Goal: Find contact information: Find contact information

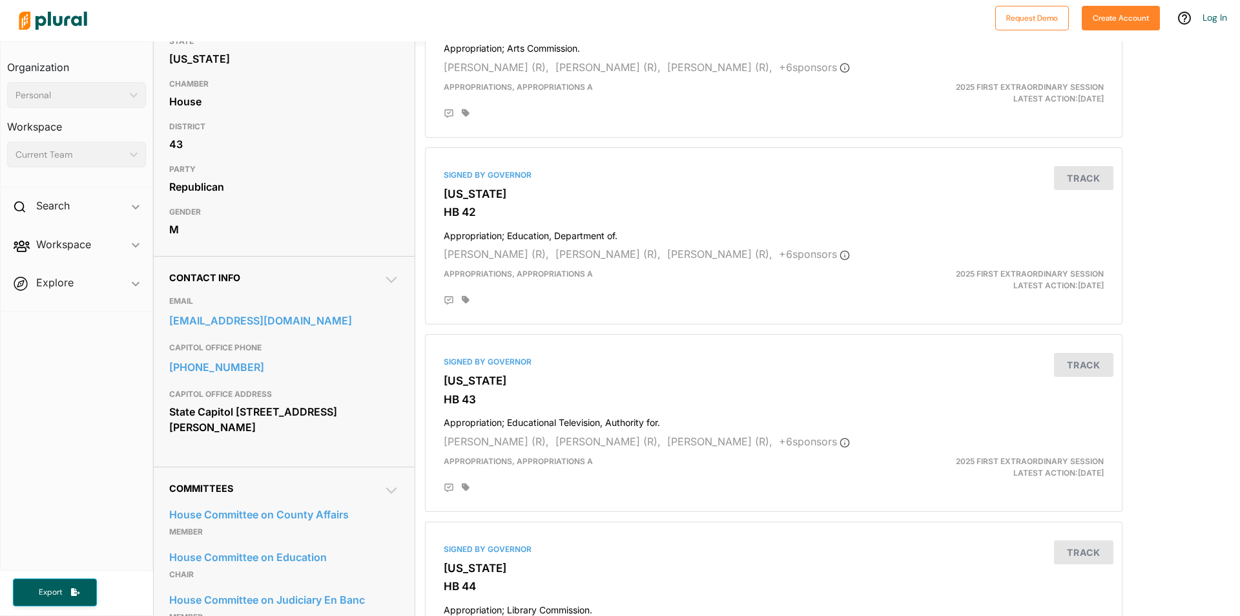
scroll to position [194, 0]
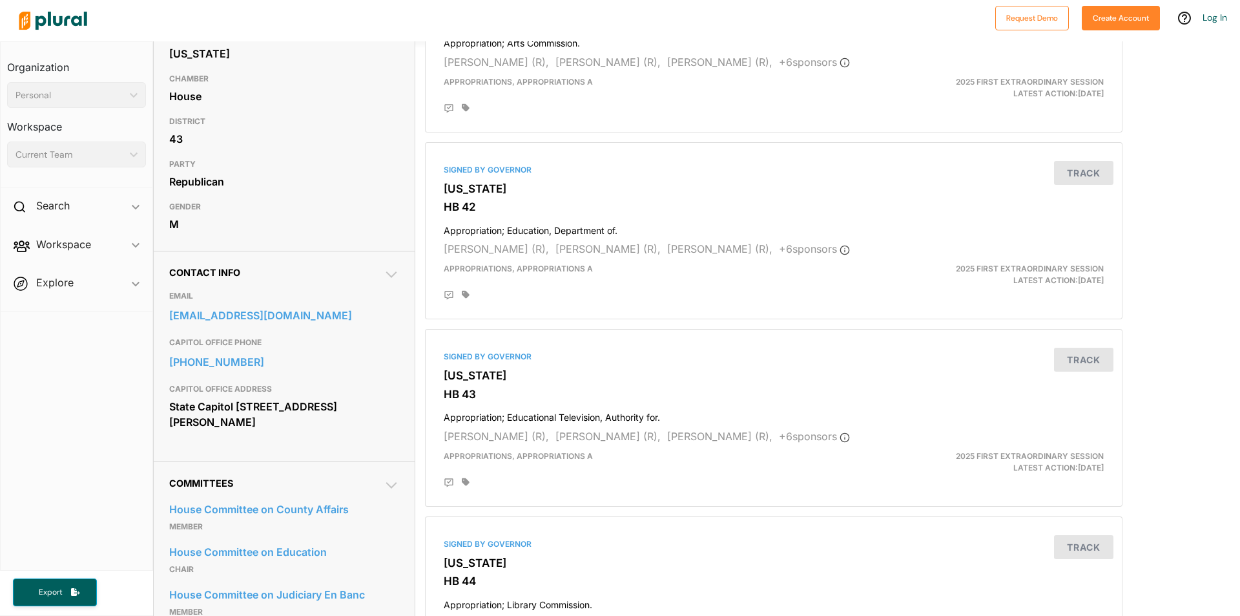
drag, startPoint x: 169, startPoint y: 406, endPoint x: 265, endPoint y: 420, distance: 97.2
click at [265, 420] on div "State Capitol [STREET_ADDRESS][PERSON_NAME]" at bounding box center [284, 414] width 230 height 35
copy div "State Capitol [STREET_ADDRESS][PERSON_NAME]"
